Goal: Check status: Check status

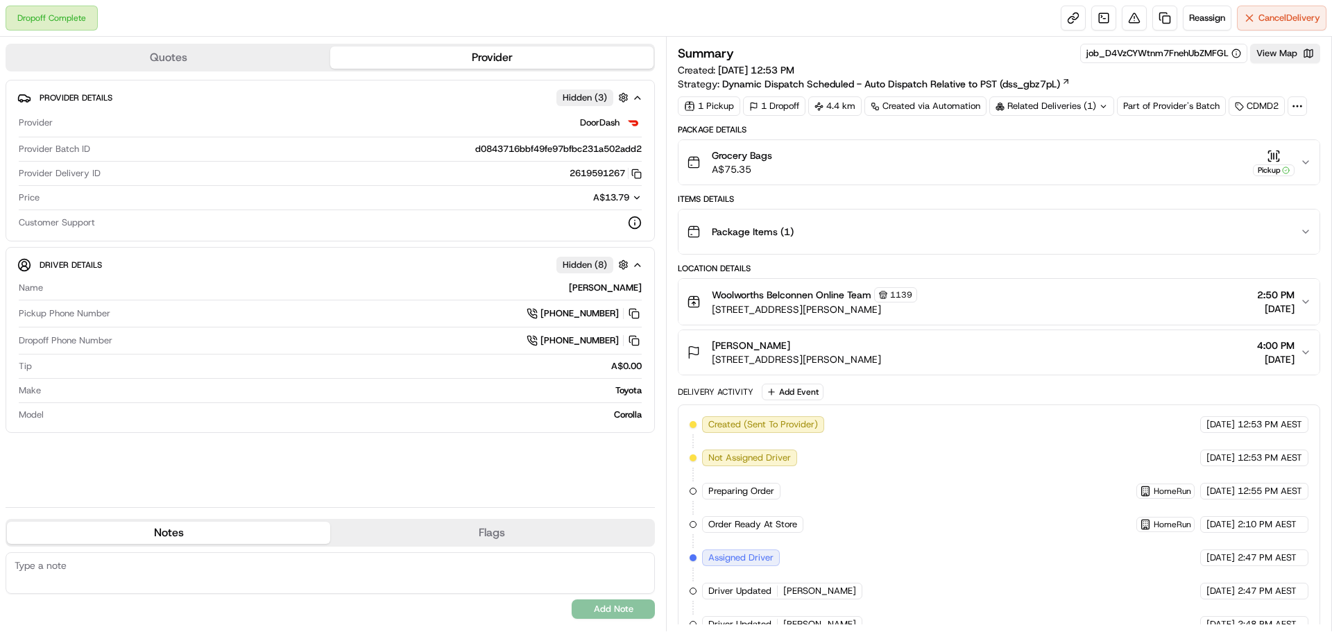
click at [1100, 105] on icon at bounding box center [1103, 106] width 9 height 9
drag, startPoint x: 1122, startPoint y: 161, endPoint x: 1048, endPoint y: 160, distance: 74.2
click at [1048, 160] on div "270058371" at bounding box center [1122, 161] width 151 height 12
copy span "270058371"
click at [1133, 196] on div "Items Details" at bounding box center [999, 199] width 642 height 11
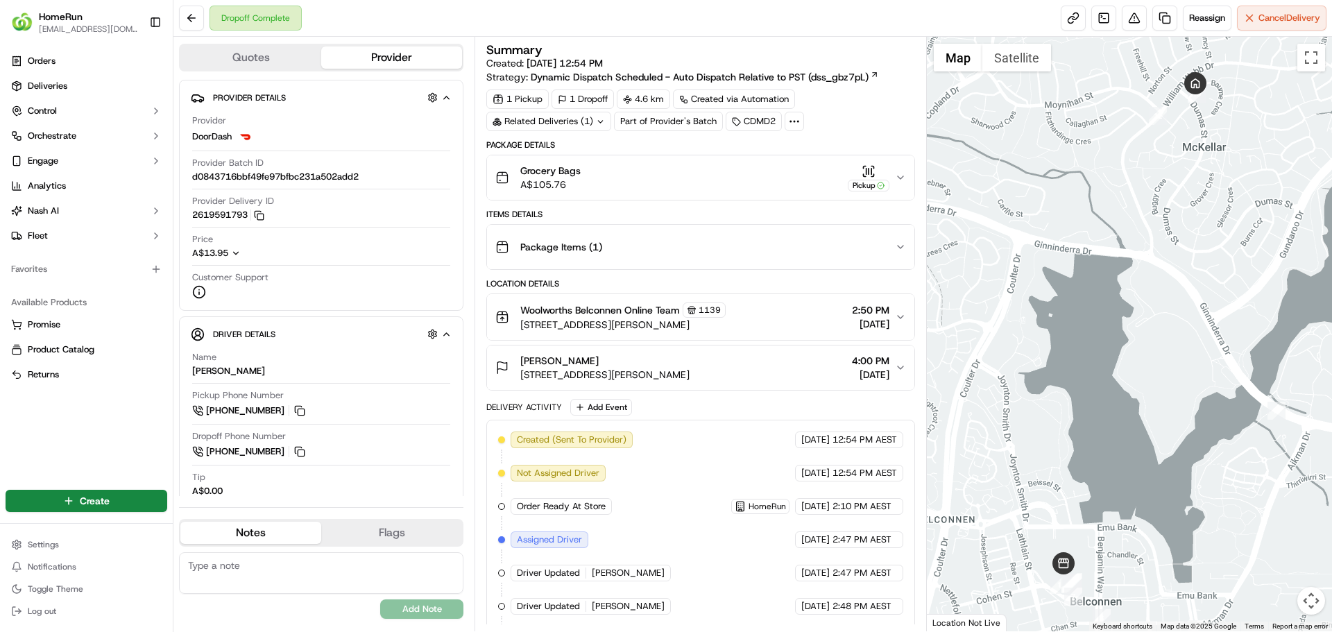
click at [629, 27] on div "Dropoff Complete Reassign Cancel Delivery" at bounding box center [752, 18] width 1159 height 37
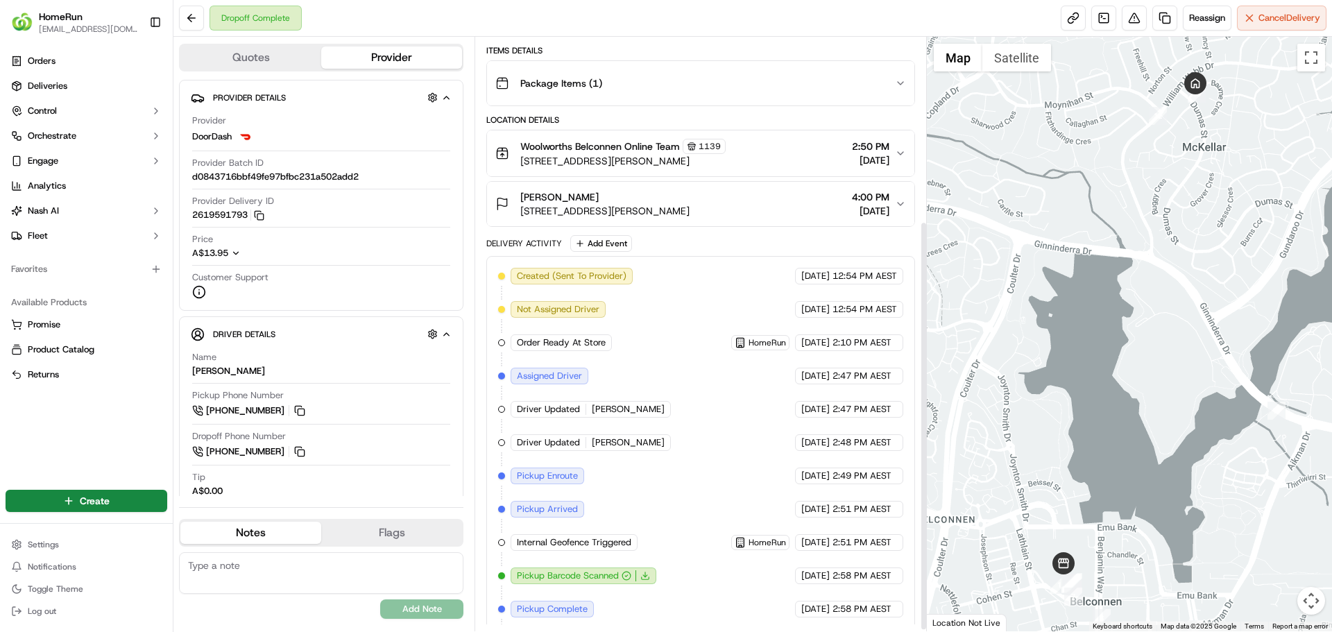
scroll to position [268, 0]
